Goal: Find specific fact: Find specific fact

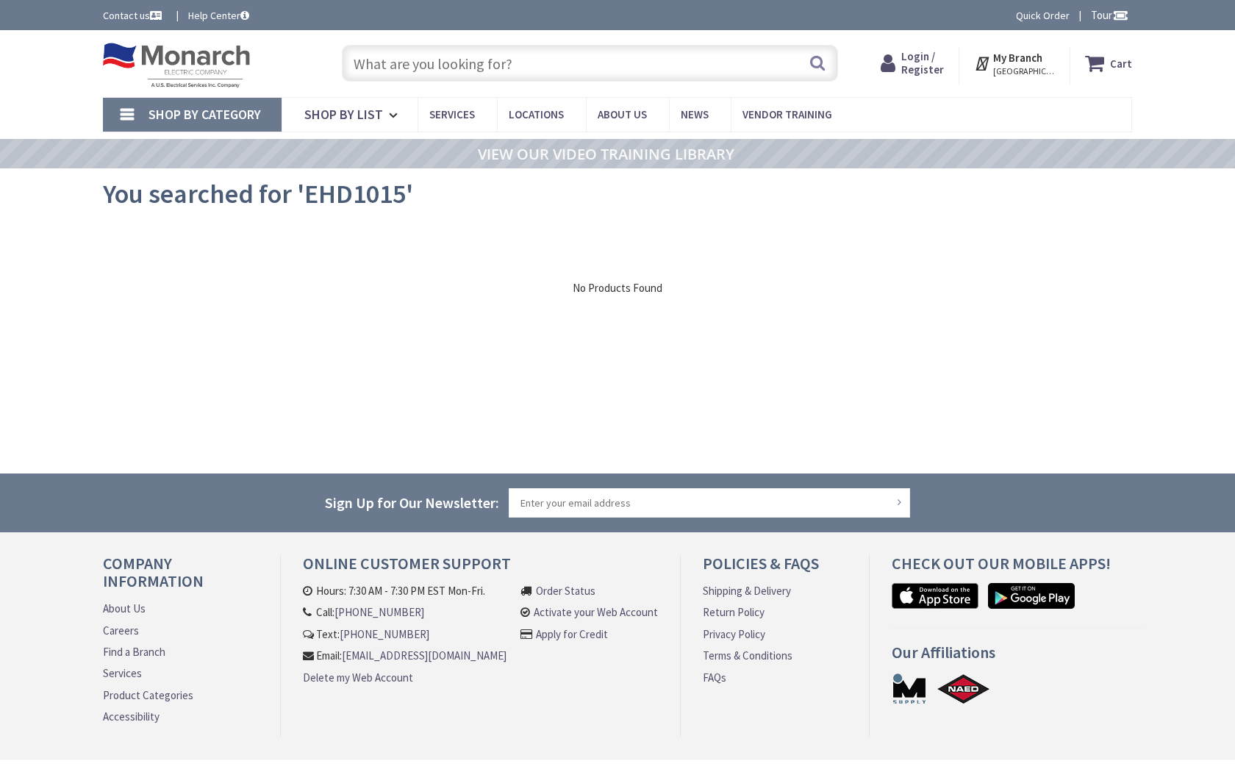
type input "[PERSON_NAME] Ct, Tyler, TX 75702, [GEOGRAPHIC_DATA]"
